Goal: Obtain resource: Download file/media

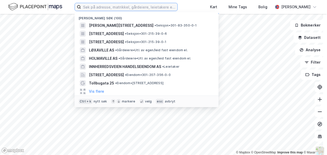
click at [104, 6] on input at bounding box center [129, 7] width 96 height 8
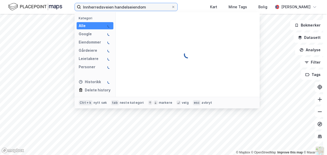
type input "Innherredsveien handelseiendom"
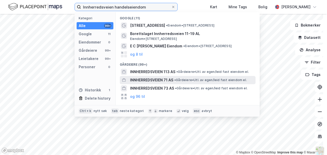
scroll to position [26, 0]
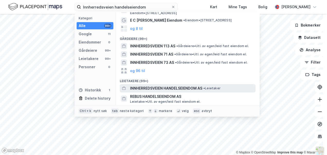
click at [174, 86] on span "INNHERREDSVEIEN HANDELSEIENDOM AS" at bounding box center [166, 88] width 72 height 6
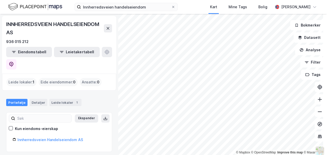
click at [50, 136] on div "Innherredsveien Handelseiendom AS" at bounding box center [59, 140] width 93 height 9
click at [52, 137] on link "Innherredsveien Handelseiendom AS" at bounding box center [49, 139] width 65 height 4
click at [59, 137] on link "Innherredsveien Handelseiendom AS" at bounding box center [49, 139] width 65 height 4
click at [174, 7] on icon at bounding box center [173, 7] width 2 height 2
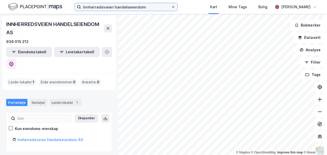
click at [171, 7] on input "Innherredsveien handelseiendom" at bounding box center [126, 7] width 90 height 8
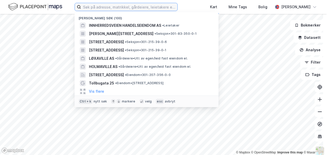
click at [129, 8] on input at bounding box center [129, 7] width 96 height 8
paste input "00936015212"
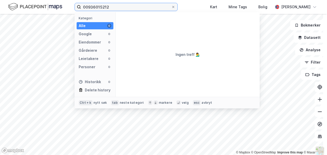
click at [88, 7] on input "00936015212" at bounding box center [126, 7] width 90 height 8
type input "936015212"
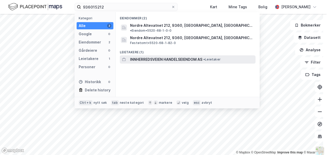
click at [143, 56] on span "INNHERREDSVEIEN HANDELSEIENDOM AS" at bounding box center [166, 59] width 72 height 6
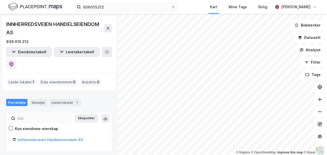
click at [48, 78] on div "Eide eiendommer : 0" at bounding box center [58, 82] width 39 height 8
click at [57, 99] on div "Leide lokaler 1" at bounding box center [65, 102] width 32 height 7
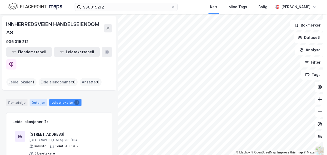
click at [38, 99] on div "Detaljer" at bounding box center [39, 102] width 18 height 7
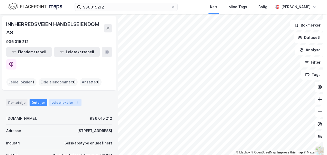
click at [61, 99] on div "Leide lokaler 1" at bounding box center [65, 102] width 32 height 7
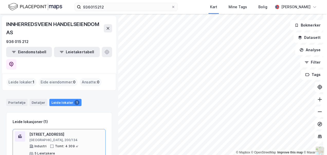
click at [65, 138] on div "[GEOGRAPHIC_DATA], 200/134" at bounding box center [66, 140] width 74 height 4
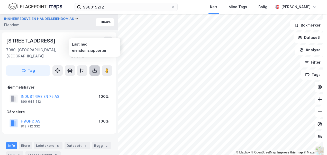
click at [95, 67] on button at bounding box center [94, 70] width 10 height 10
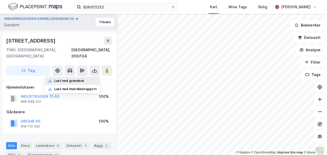
click at [80, 79] on div "Last ned grunnbok" at bounding box center [69, 81] width 30 height 4
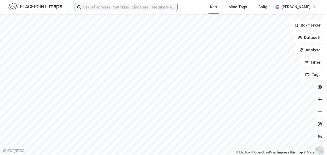
click at [90, 8] on input at bounding box center [129, 7] width 96 height 8
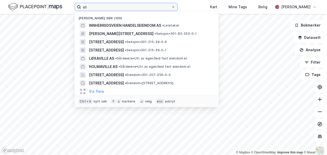
type input "stj"
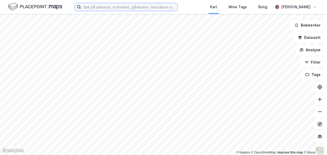
click at [94, 6] on input at bounding box center [129, 7] width 96 height 8
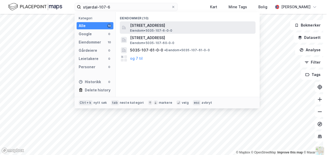
click at [149, 29] on span "Eiendom • 5035-107-6-0-0" at bounding box center [151, 31] width 42 height 4
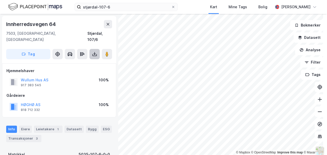
click at [93, 51] on icon at bounding box center [94, 53] width 5 height 5
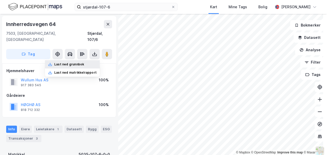
click at [73, 62] on div "Last ned grunnbok" at bounding box center [69, 64] width 30 height 4
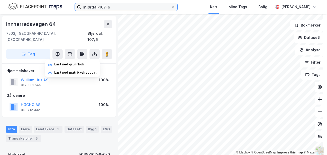
click at [125, 6] on input "stjørdal-107-6" at bounding box center [126, 7] width 90 height 8
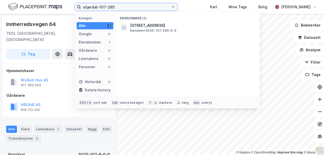
type input "stjørdal-107-285"
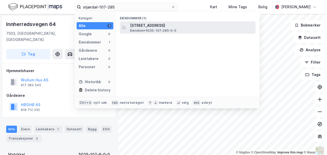
click at [137, 28] on span "[STREET_ADDRESS]" at bounding box center [191, 25] width 123 height 6
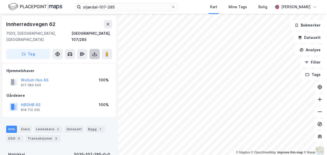
click at [92, 54] on icon at bounding box center [94, 55] width 4 height 2
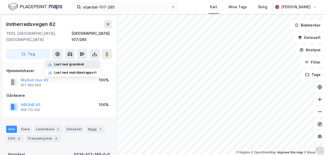
click at [83, 62] on div "Last ned grunnbok" at bounding box center [69, 64] width 30 height 4
